Goal: Information Seeking & Learning: Learn about a topic

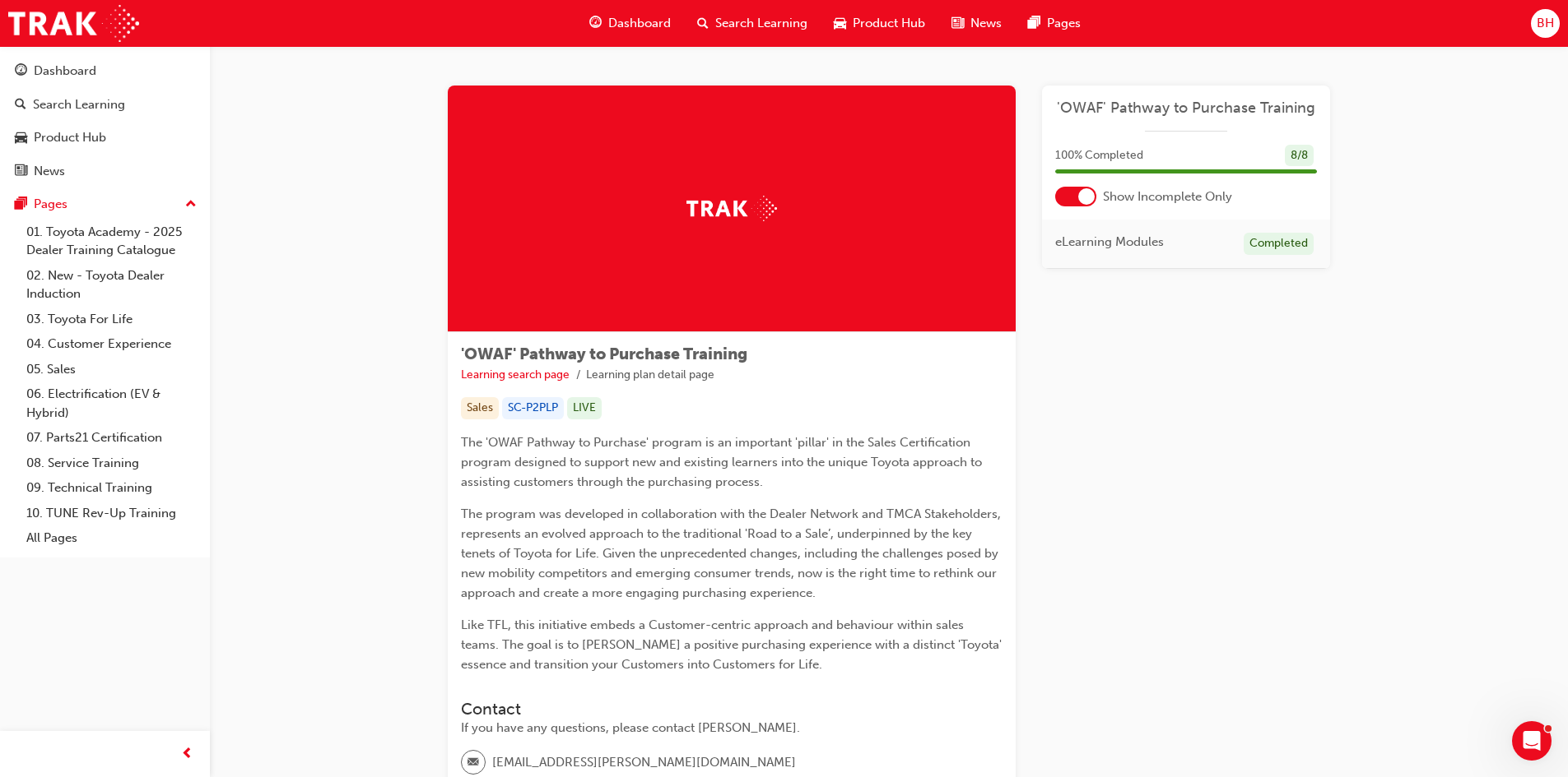
click at [730, 32] on span "Search Learning" at bounding box center [761, 23] width 92 height 19
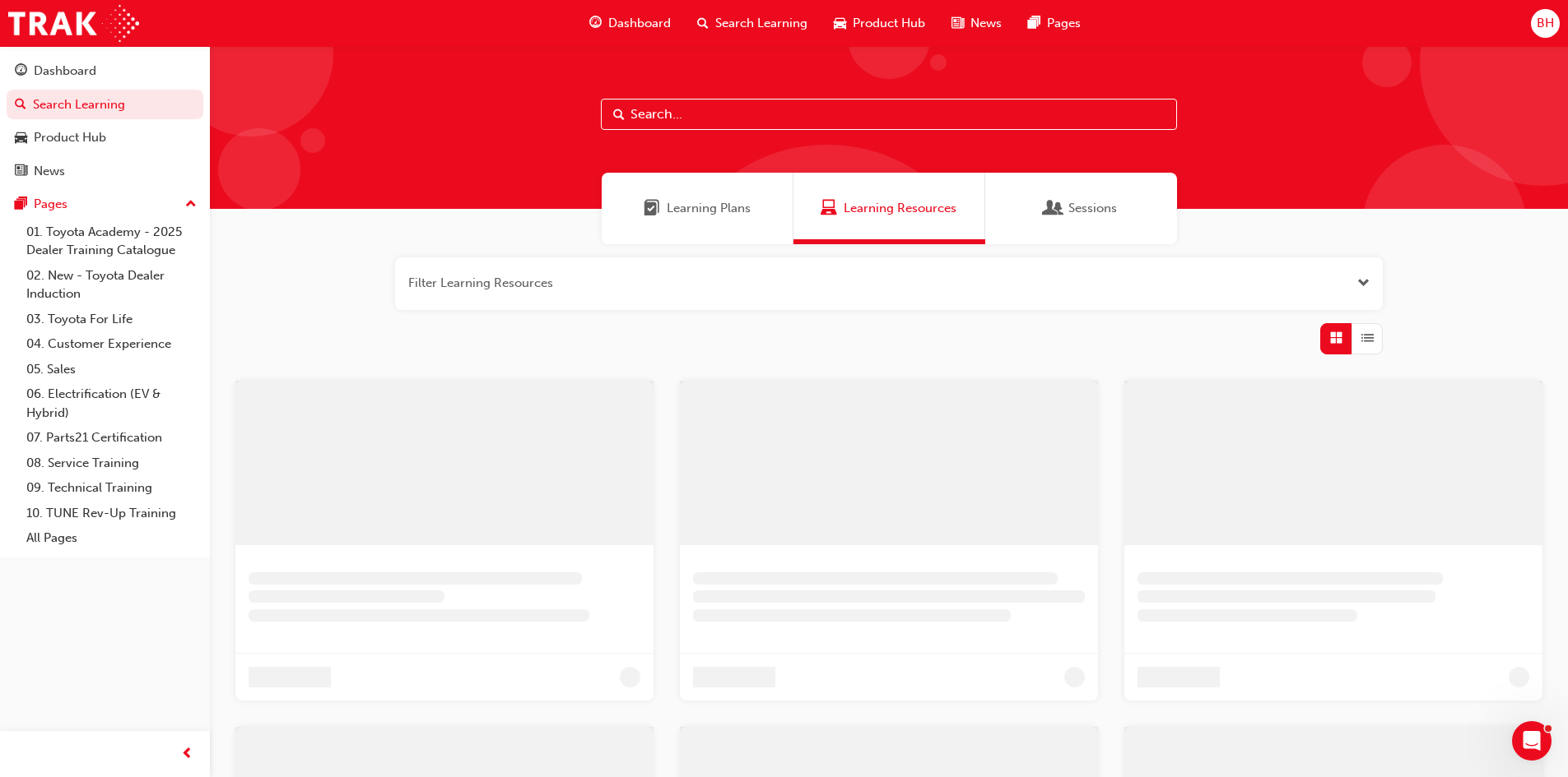
click at [702, 120] on input "text" at bounding box center [889, 113] width 576 height 31
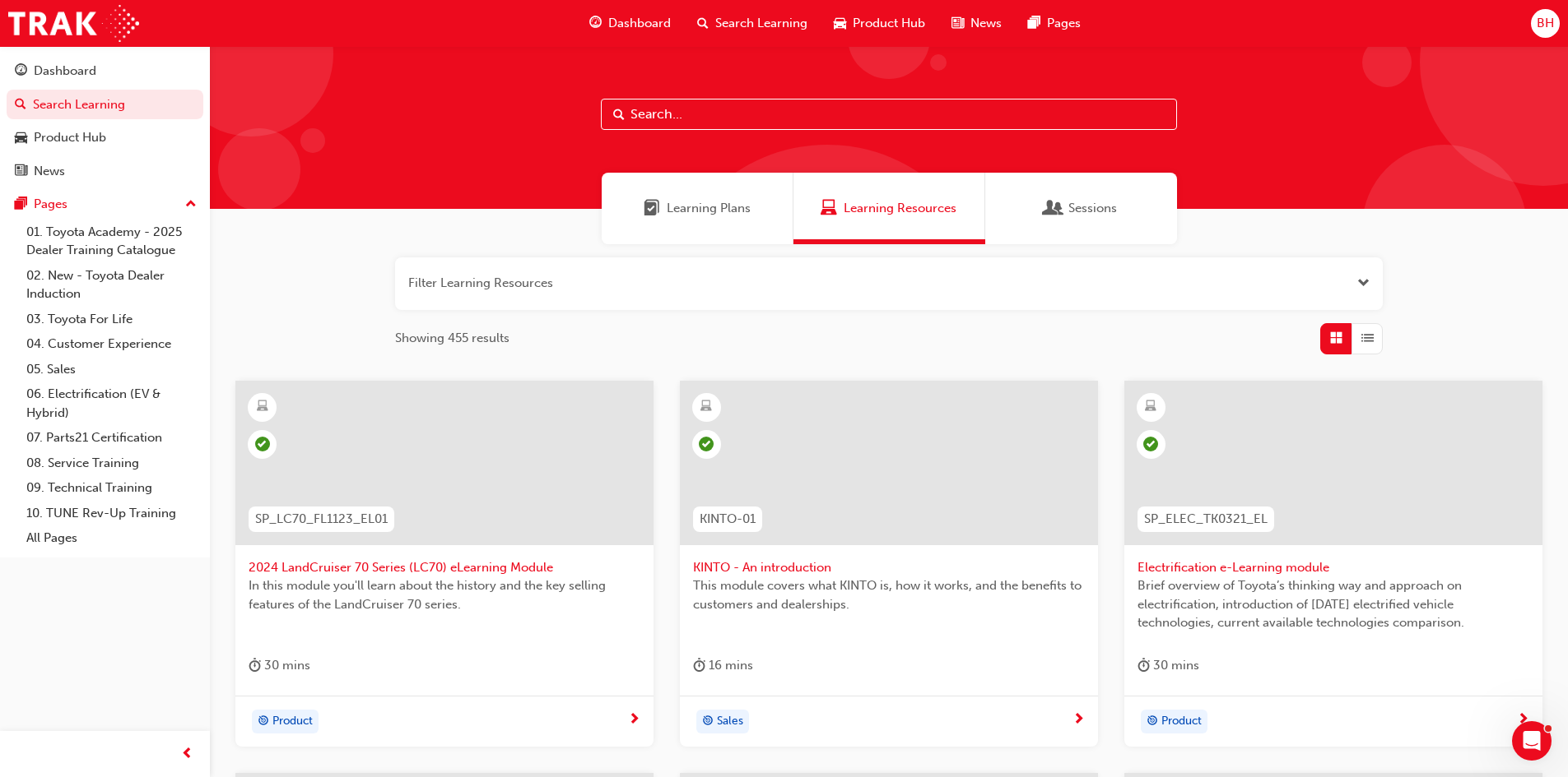
paste input "Road to the Sale"
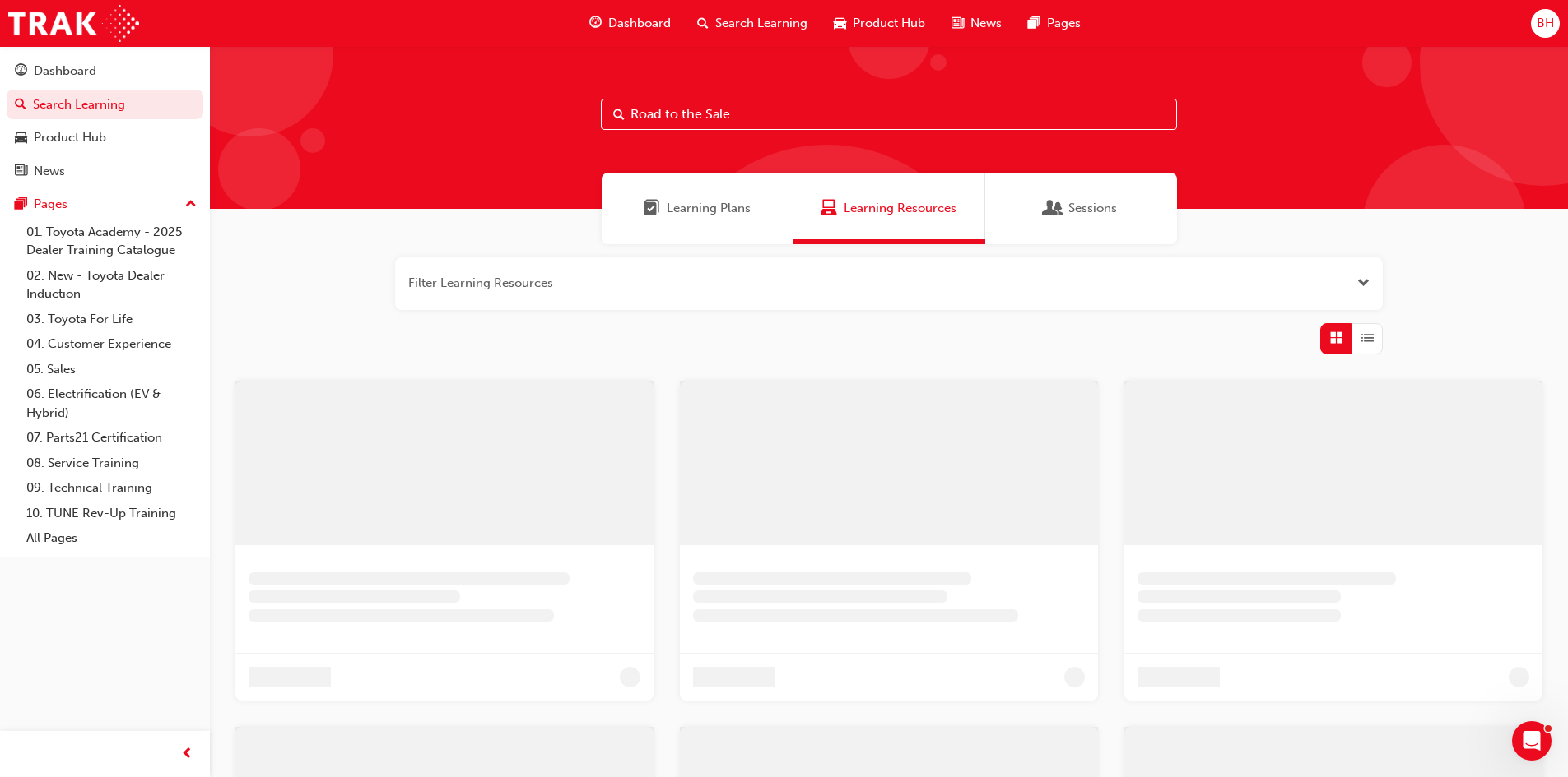
type input "Road to the Sale"
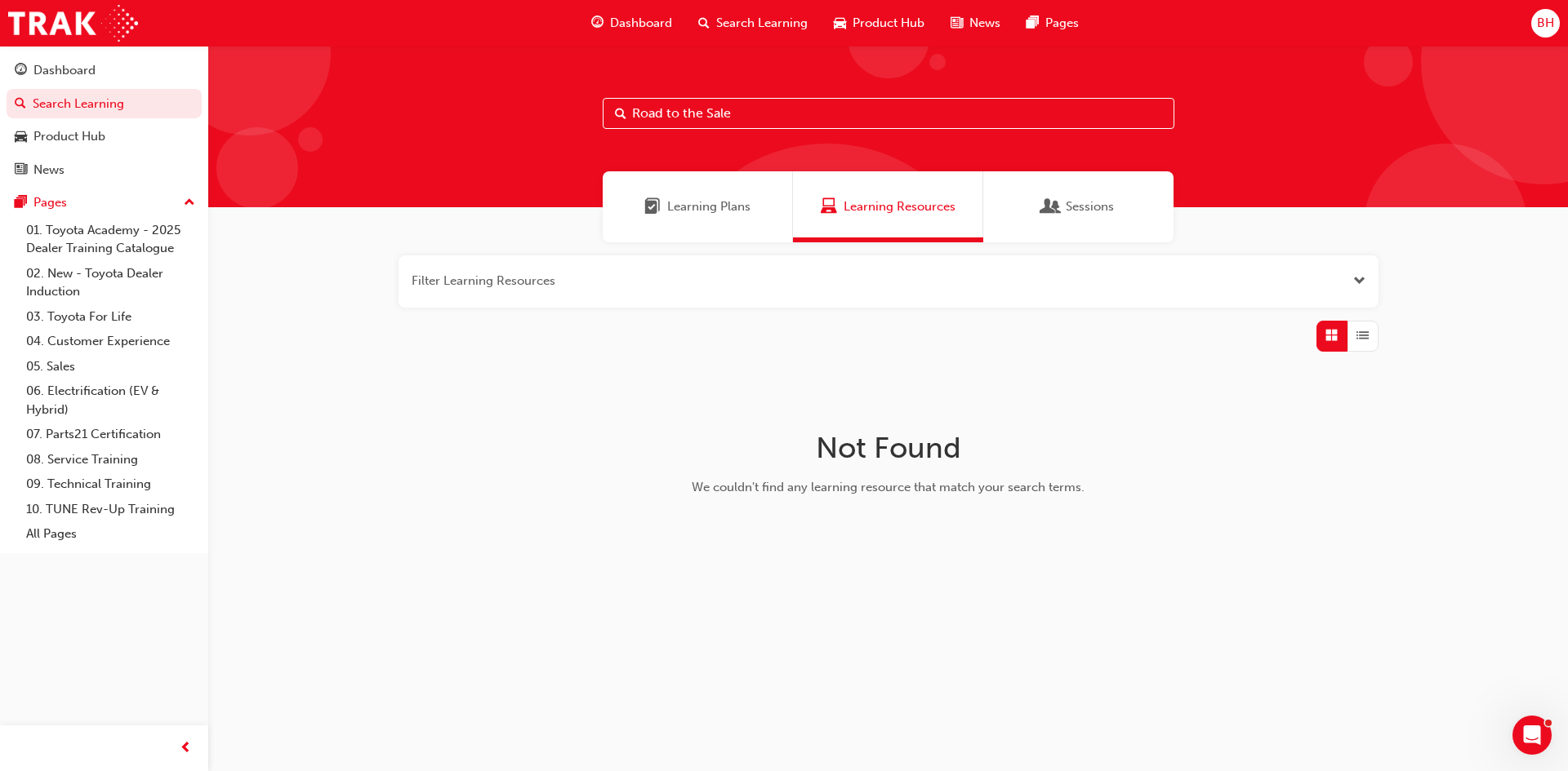
drag, startPoint x: 743, startPoint y: 112, endPoint x: 590, endPoint y: 106, distance: 153.1
click at [590, 106] on div "Road to the Sale" at bounding box center [888, 127] width 1360 height 162
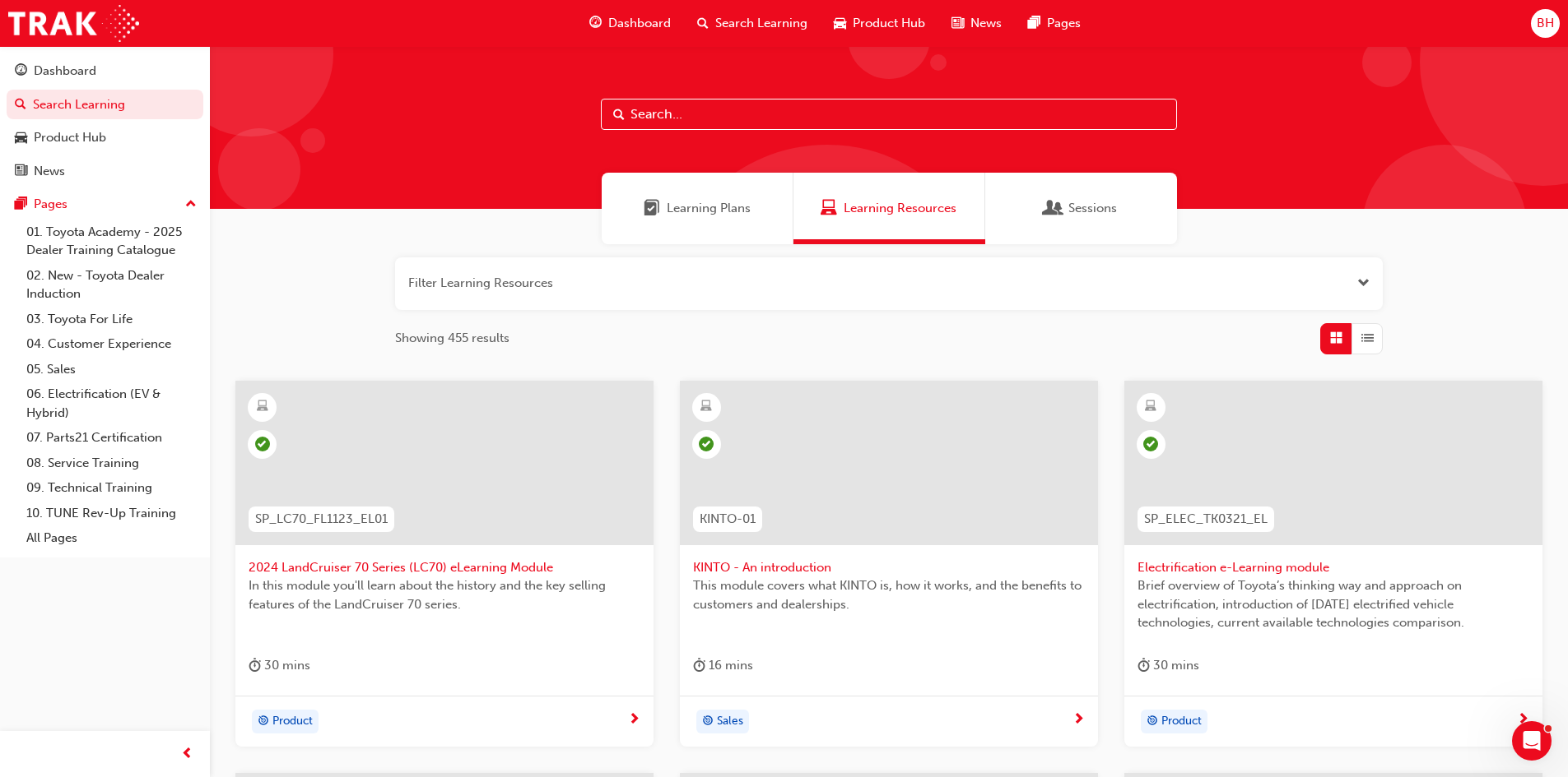
click at [688, 204] on span "Learning Plans" at bounding box center [708, 208] width 84 height 19
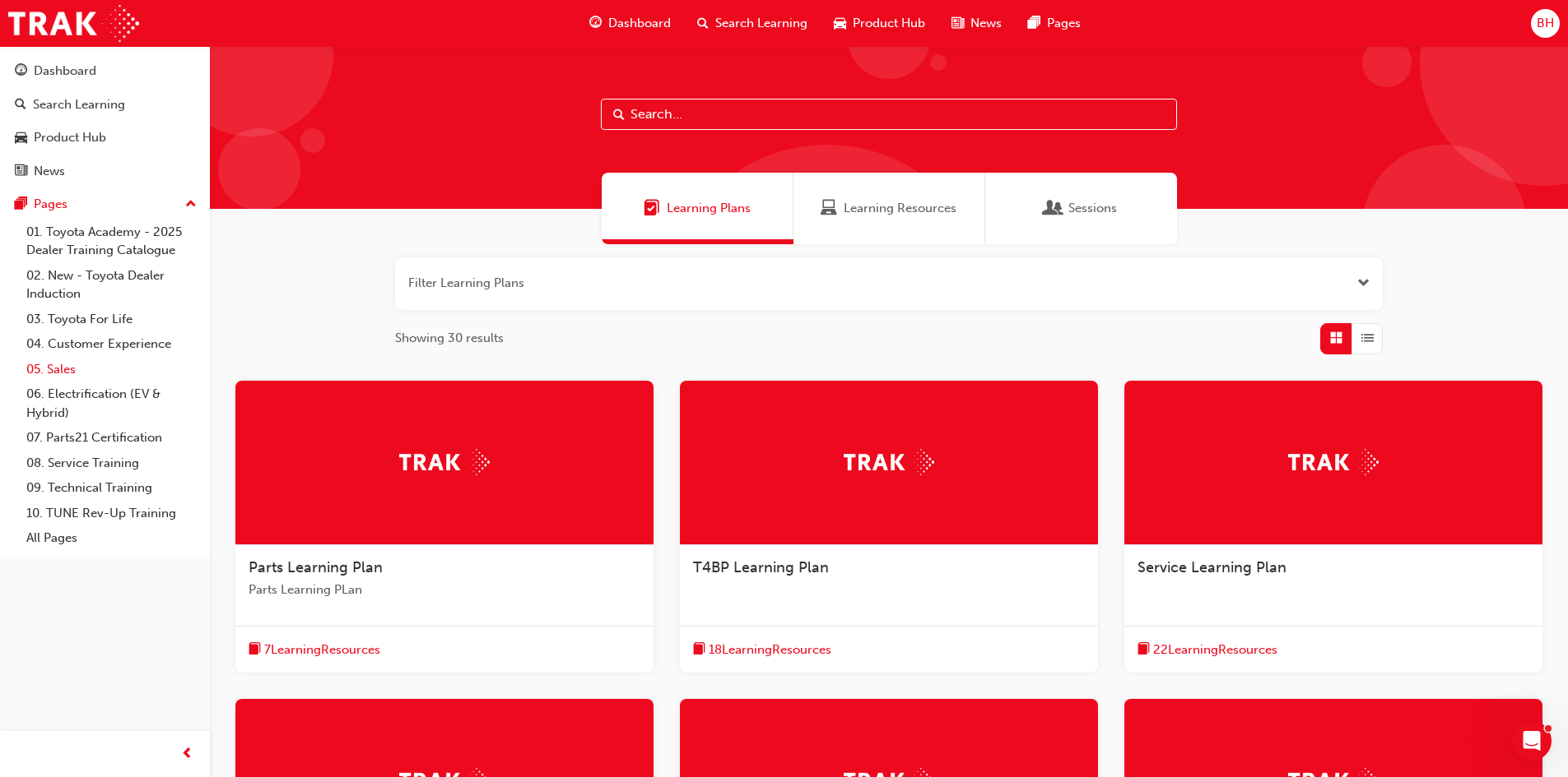
click at [66, 371] on link "05. Sales" at bounding box center [111, 369] width 183 height 26
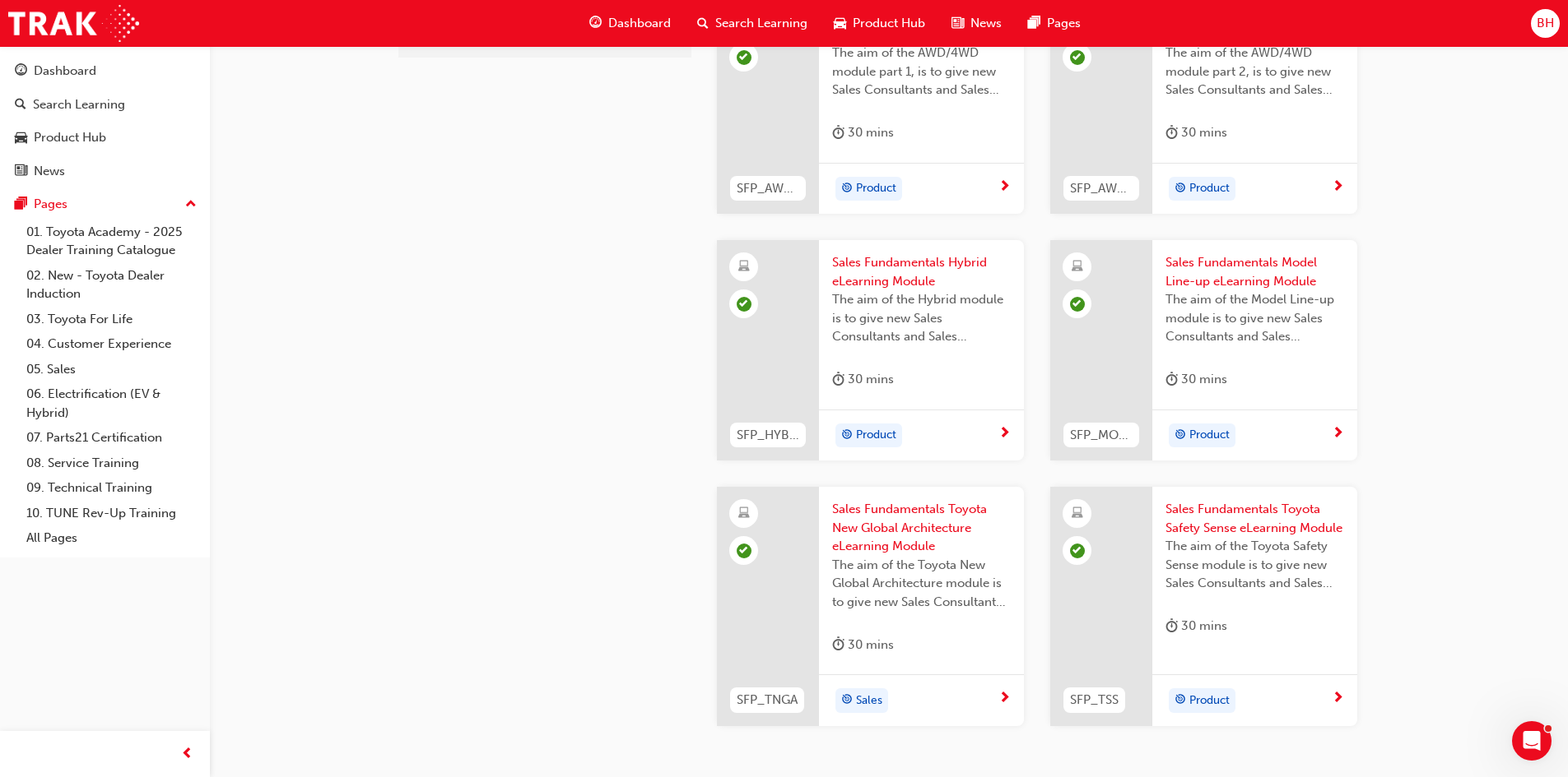
scroll to position [329, 0]
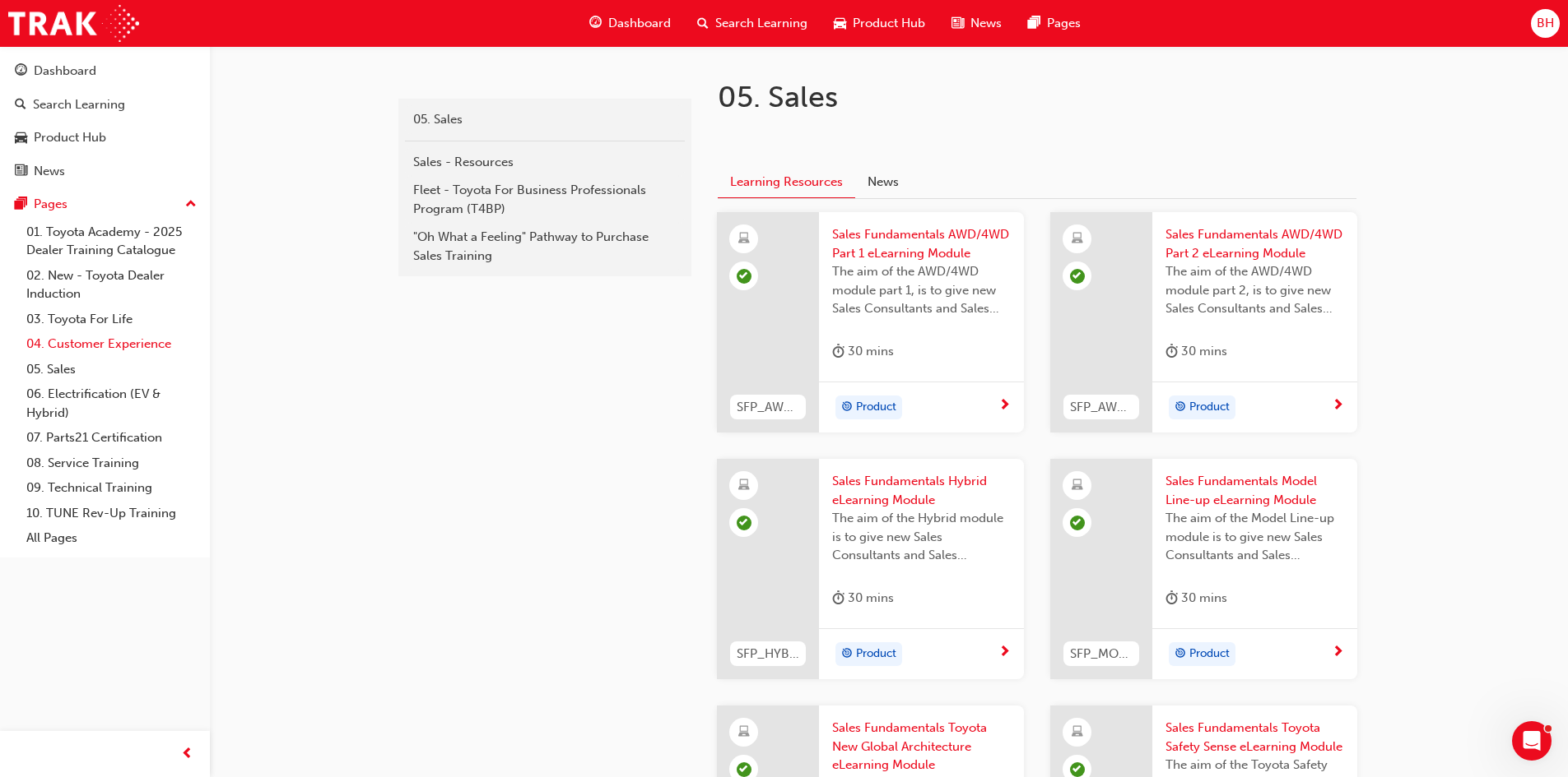
click at [66, 343] on link "04. Customer Experience" at bounding box center [111, 344] width 183 height 26
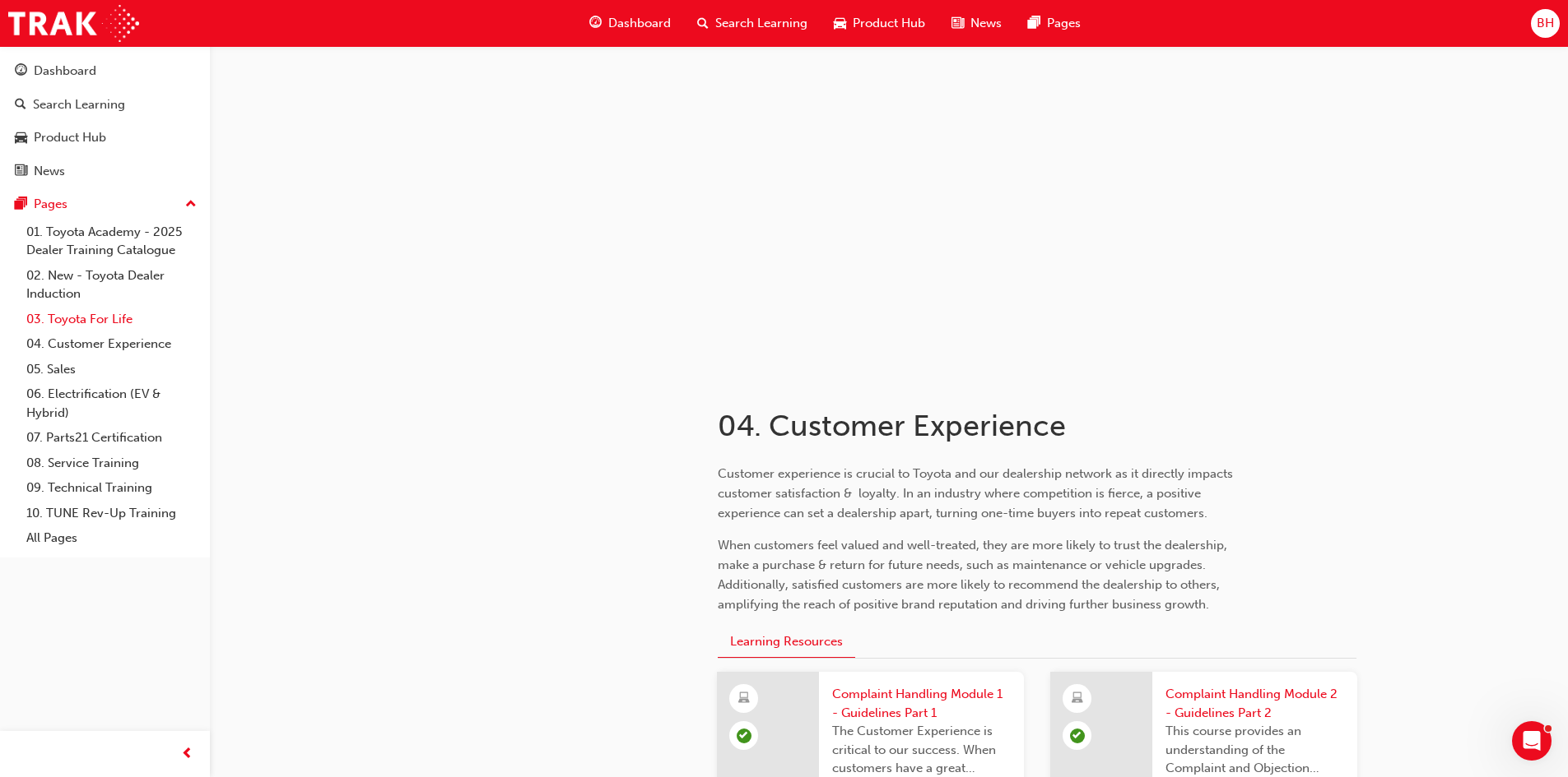
click at [62, 318] on link "03. Toyota For Life" at bounding box center [111, 319] width 183 height 26
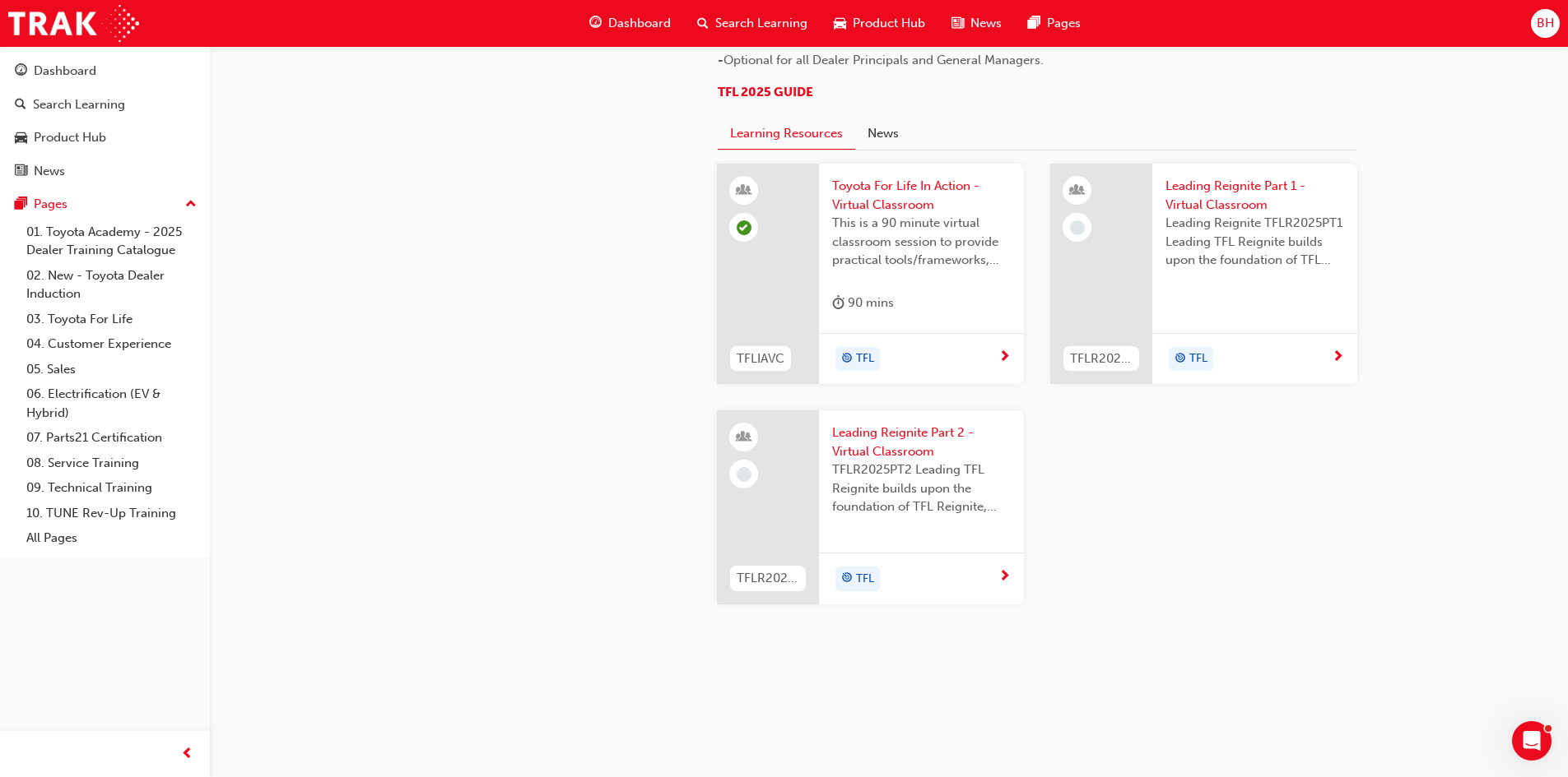
scroll to position [1721, 0]
click at [104, 273] on link "02. New - Toyota Dealer Induction" at bounding box center [111, 284] width 183 height 43
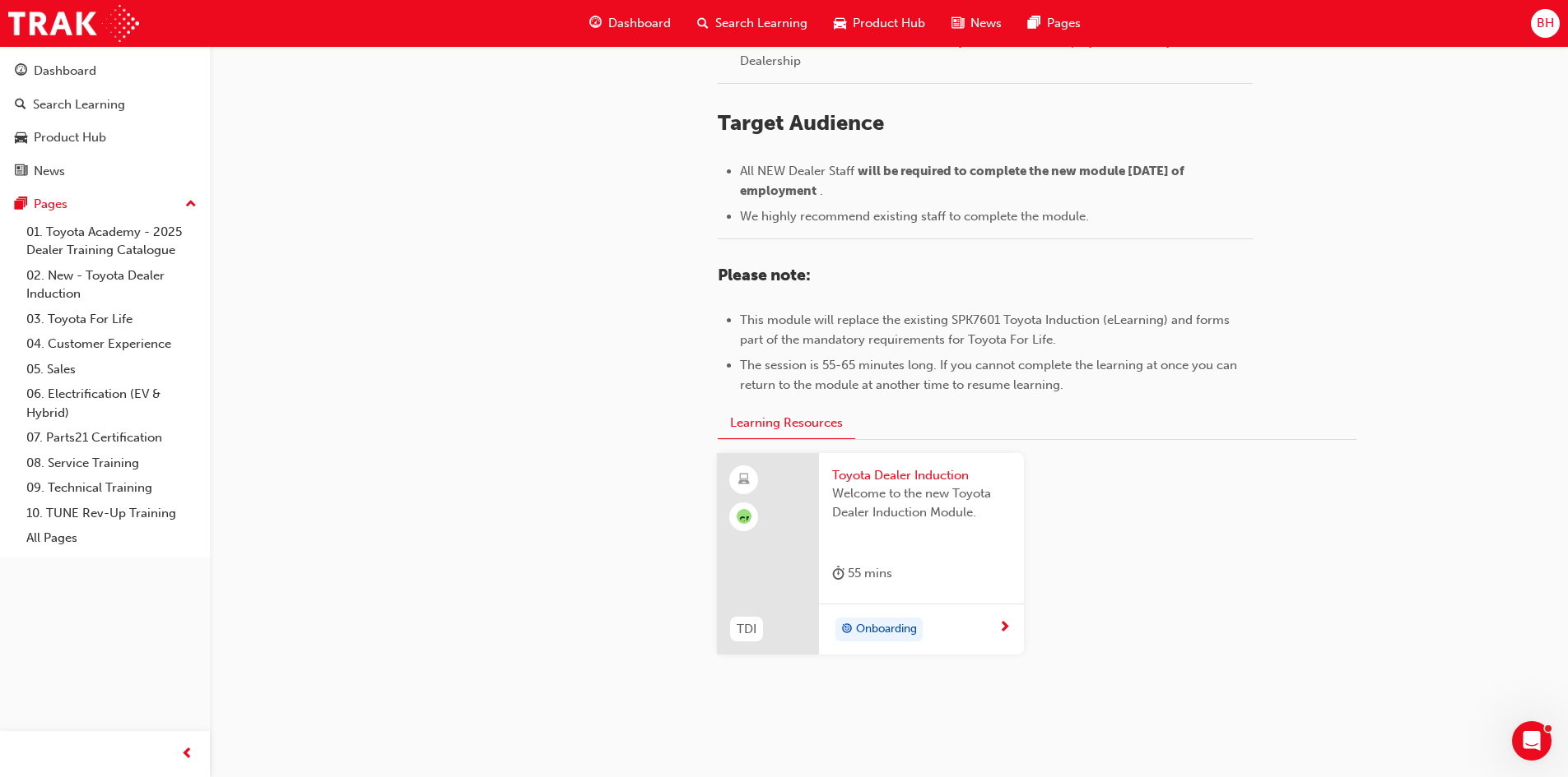
scroll to position [658, 0]
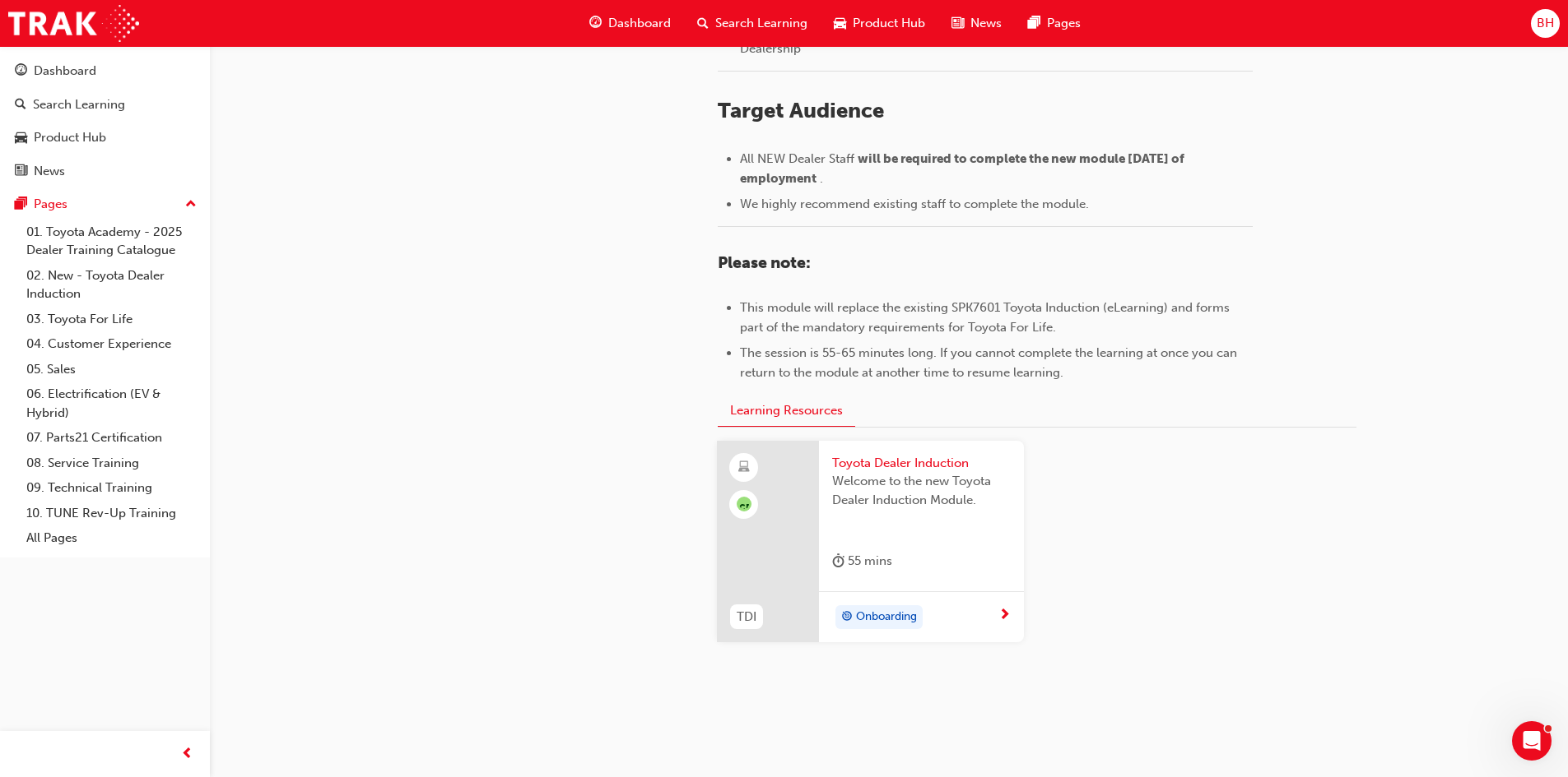
click at [877, 463] on span "Toyota Dealer Induction" at bounding box center [921, 462] width 178 height 19
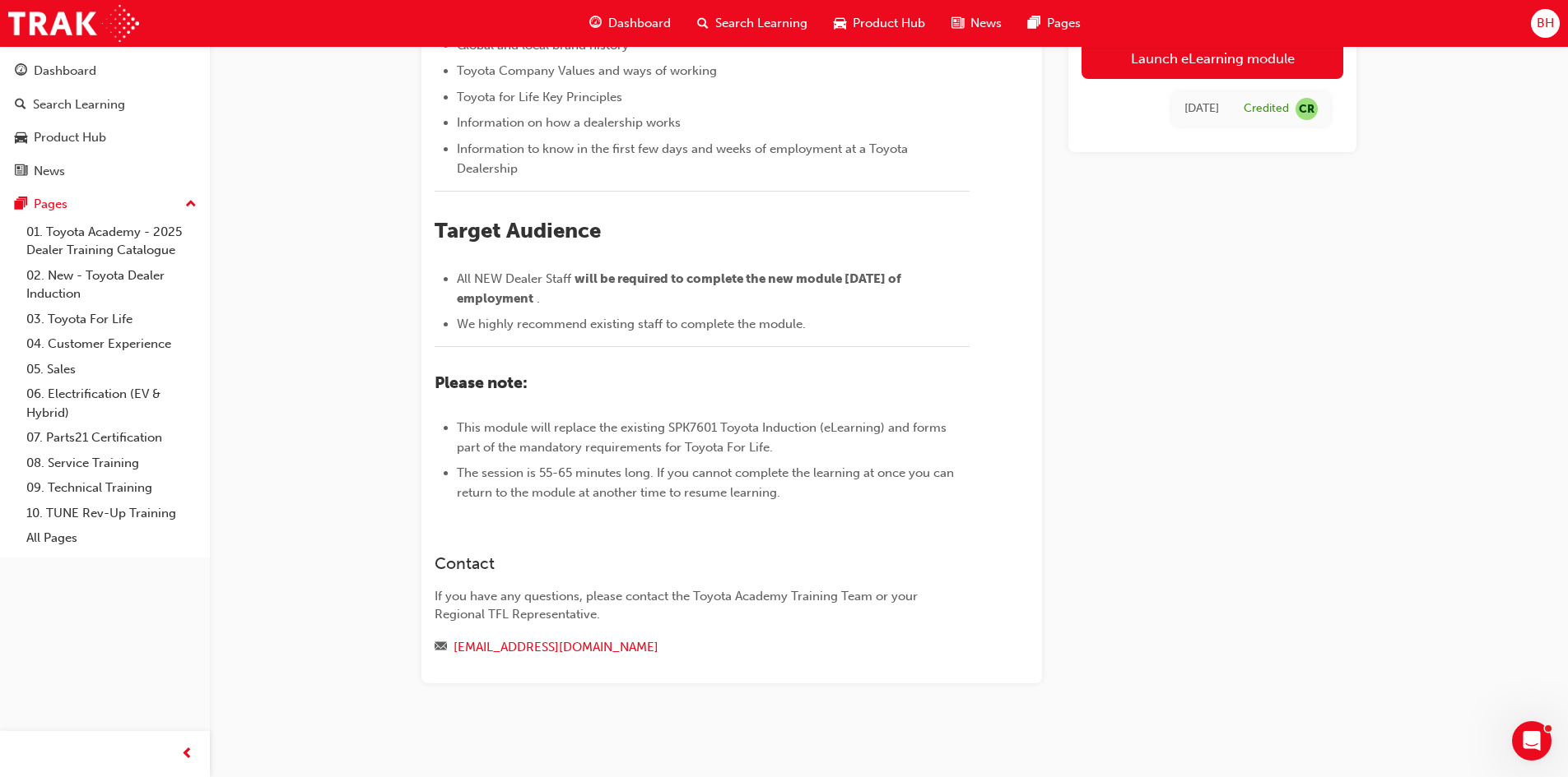
scroll to position [540, 0]
click at [68, 346] on link "04. Customer Experience" at bounding box center [111, 344] width 183 height 26
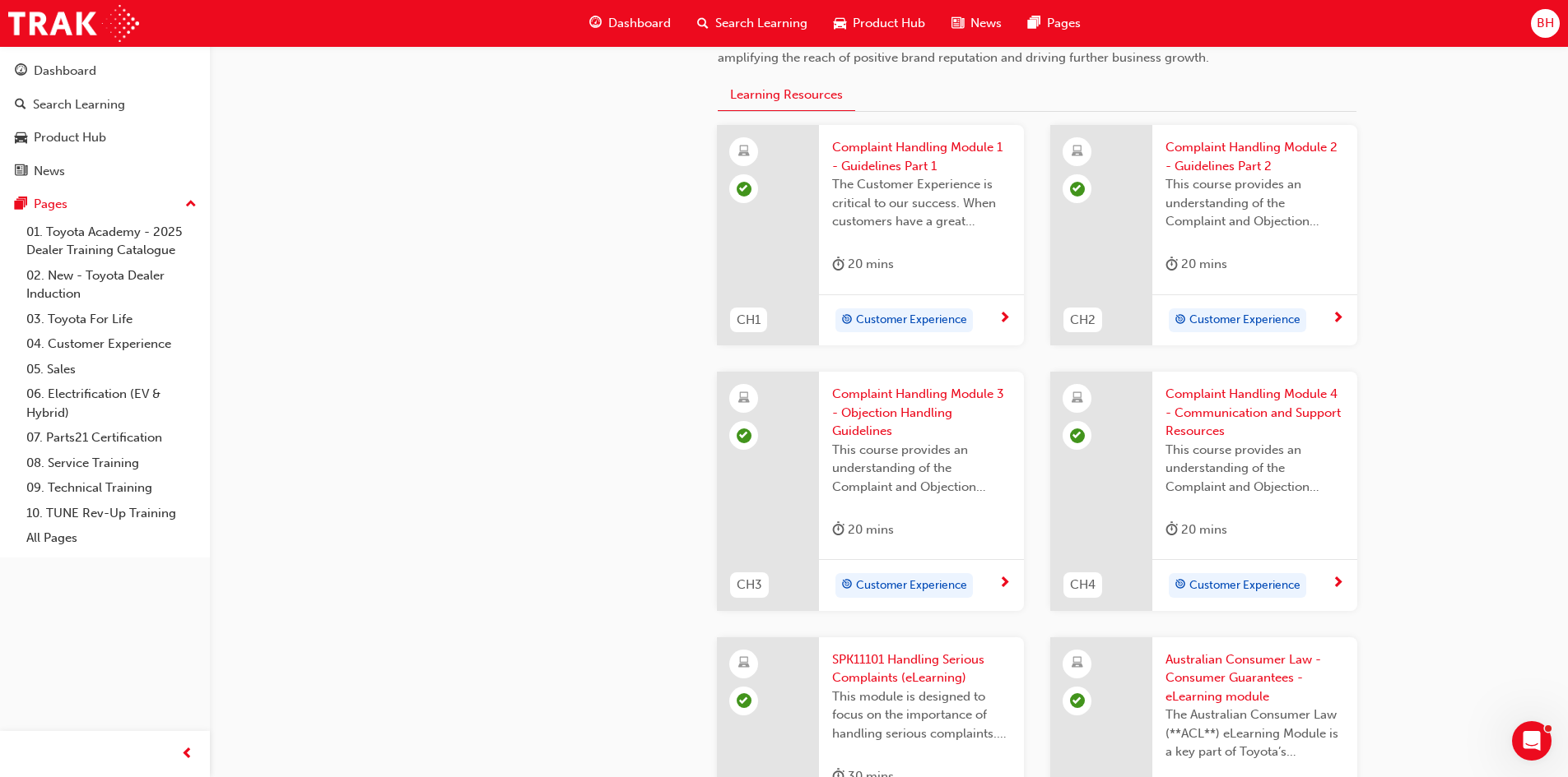
scroll to position [576, 0]
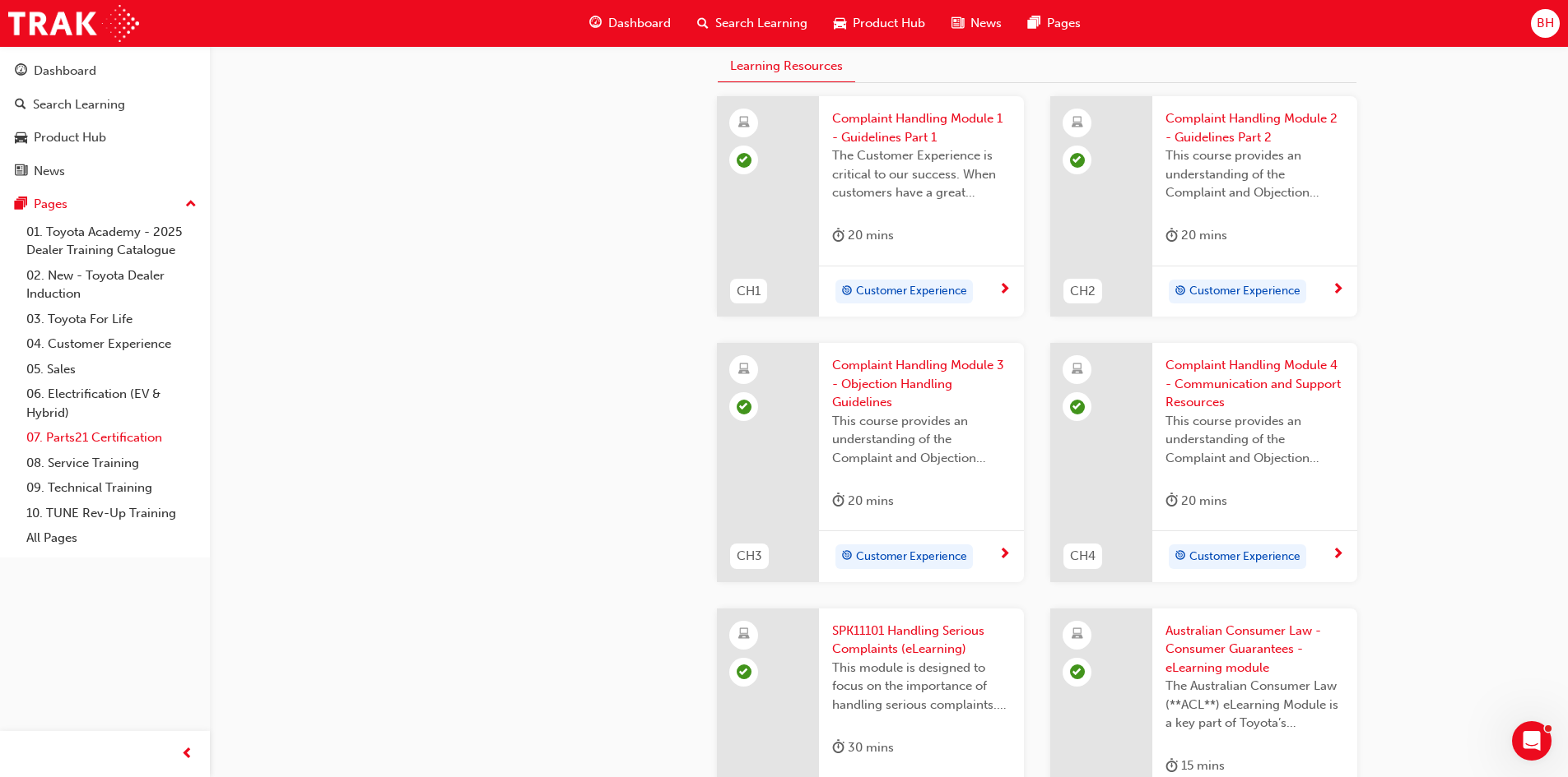
click at [89, 442] on link "07. Parts21 Certification" at bounding box center [111, 438] width 183 height 26
